Goal: Book appointment/travel/reservation

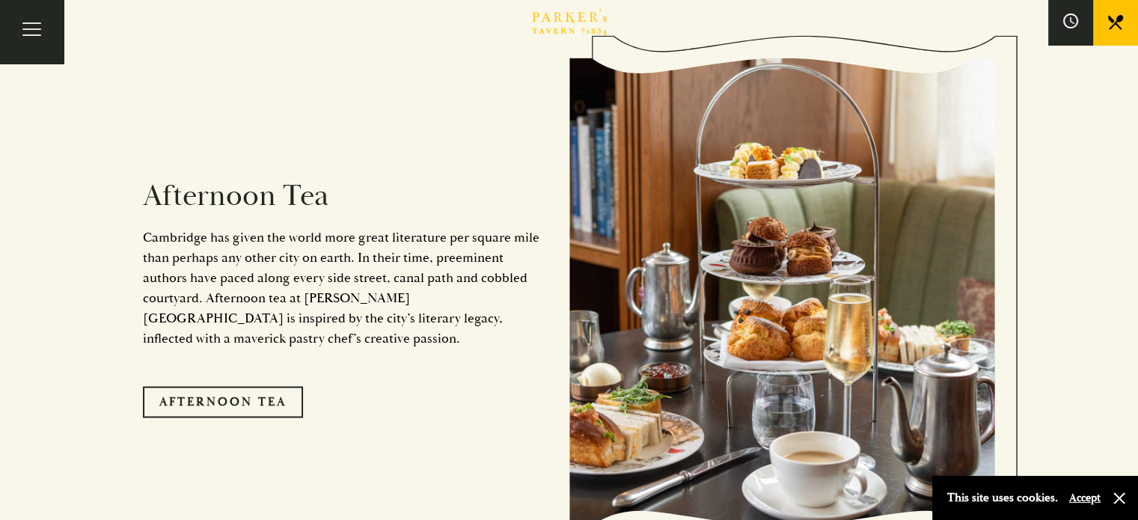
scroll to position [2470, 0]
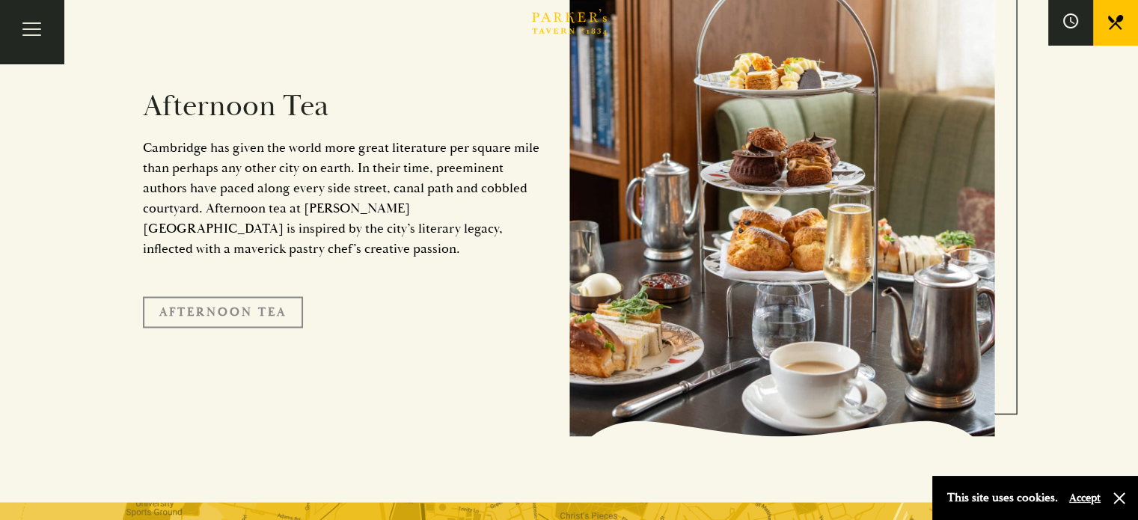
click at [287, 296] on link "Afternoon Tea" at bounding box center [223, 311] width 160 height 31
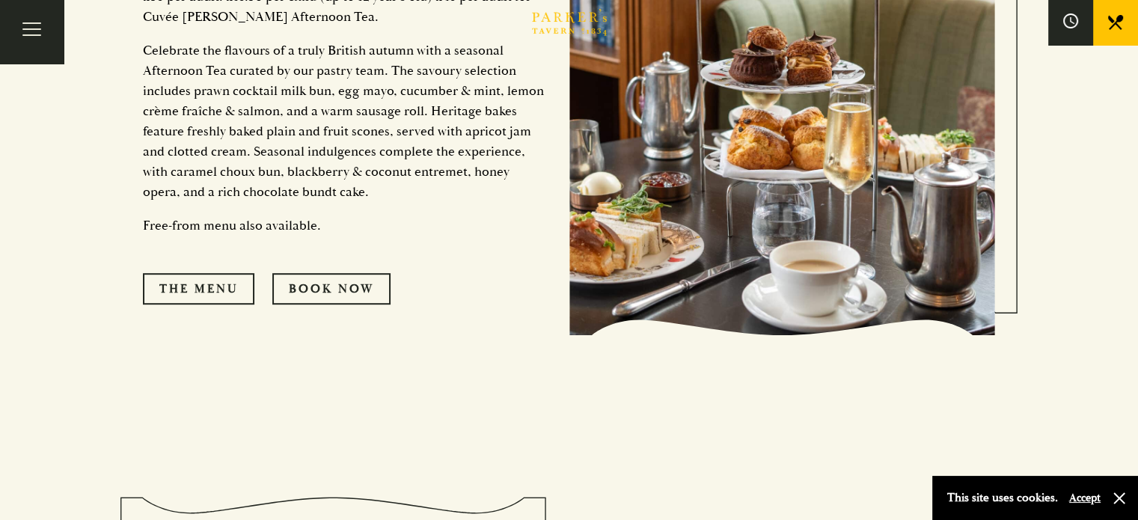
scroll to position [748, 0]
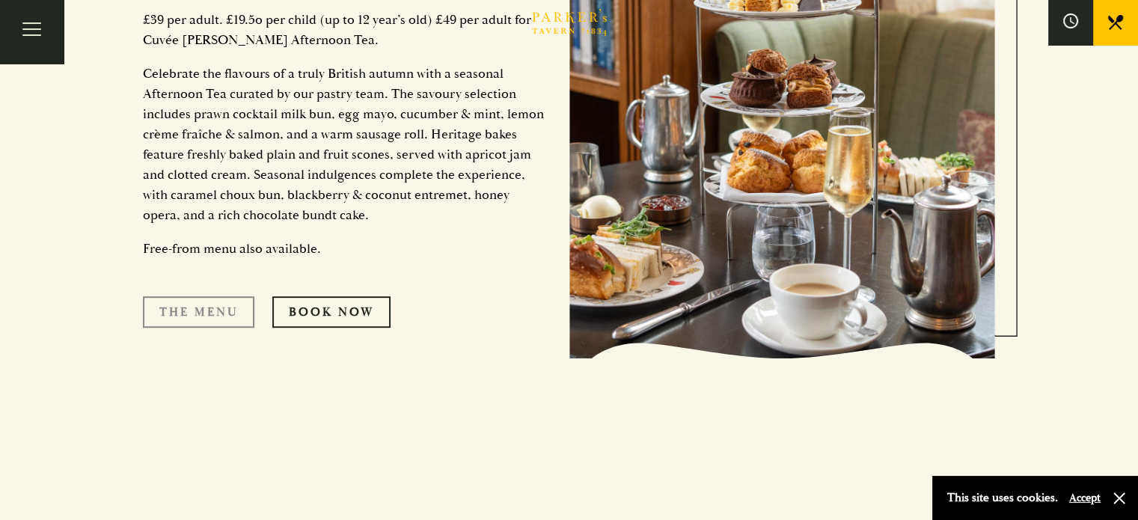
click at [207, 310] on link "The Menu" at bounding box center [199, 311] width 112 height 31
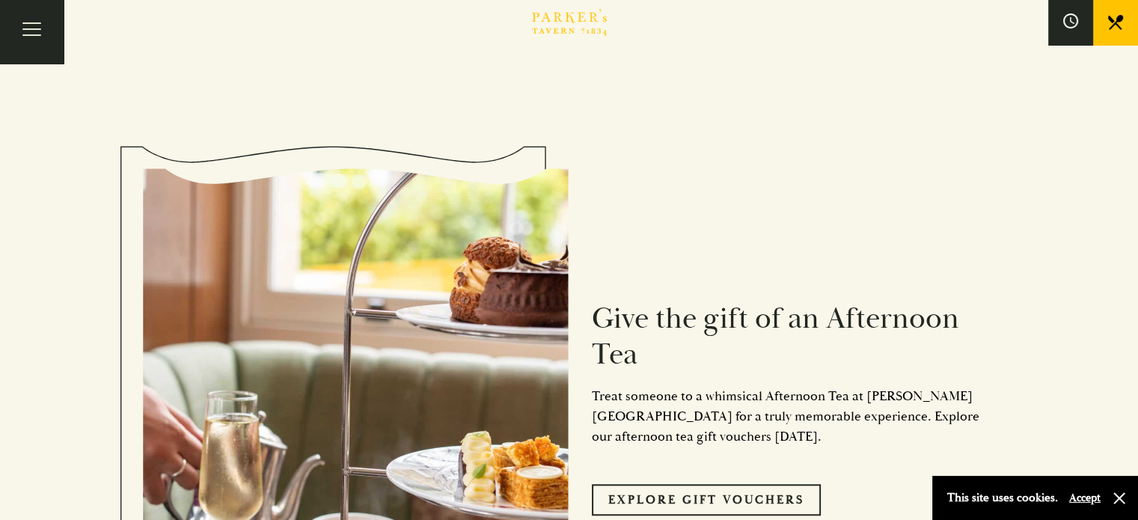
scroll to position [1422, 0]
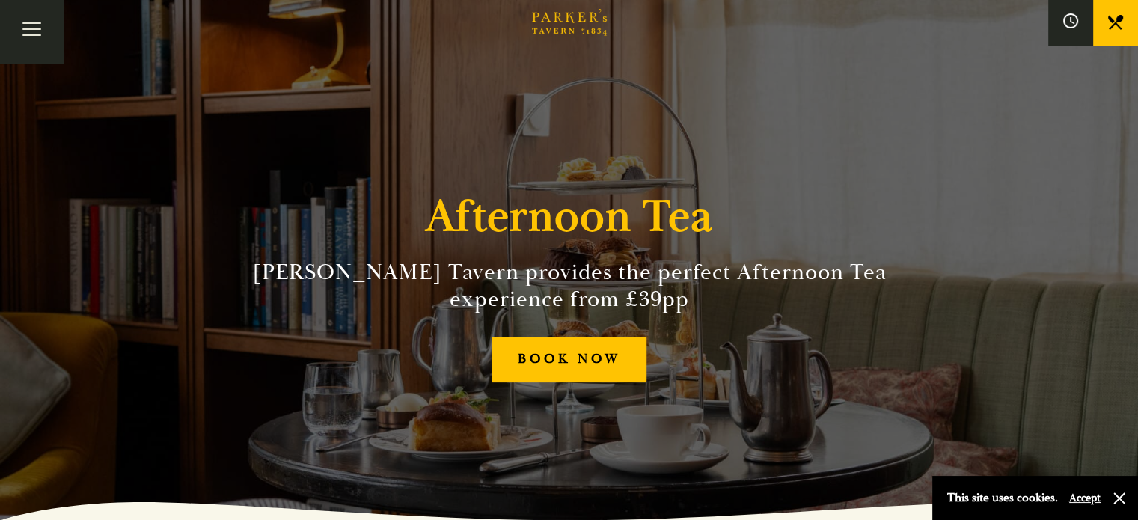
click at [0, 0] on link "BOOK" at bounding box center [0, 0] width 0 height 0
